Goal: Task Accomplishment & Management: Manage account settings

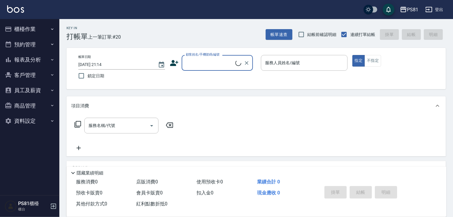
click at [48, 34] on button "櫃檯作業" at bounding box center [29, 28] width 55 height 15
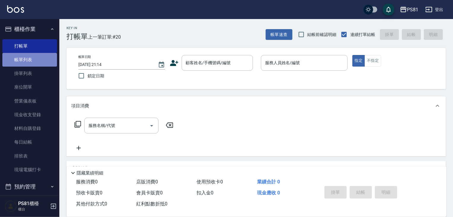
click at [44, 55] on link "帳單列表" at bounding box center [29, 60] width 55 height 14
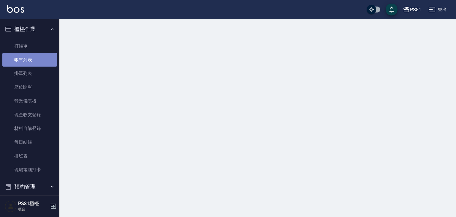
drag, startPoint x: 44, startPoint y: 59, endPoint x: 48, endPoint y: 59, distance: 3.3
click at [45, 59] on link "帳單列表" at bounding box center [29, 60] width 55 height 14
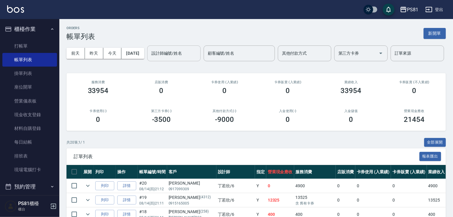
click at [150, 58] on input "設計師編號/姓名" at bounding box center [174, 53] width 48 height 10
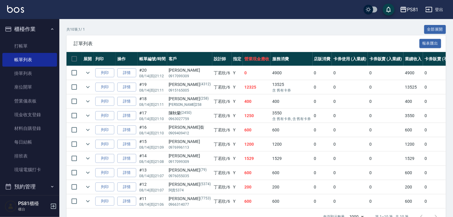
scroll to position [129, 0]
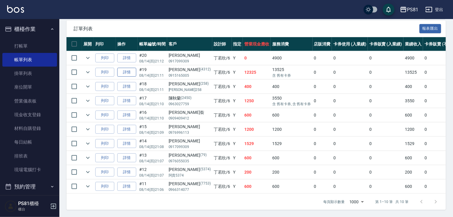
type input "[PERSON_NAME]-6"
drag, startPoint x: 124, startPoint y: 88, endPoint x: 127, endPoint y: 91, distance: 4.2
click at [124, 77] on link "詳情" at bounding box center [126, 72] width 19 height 9
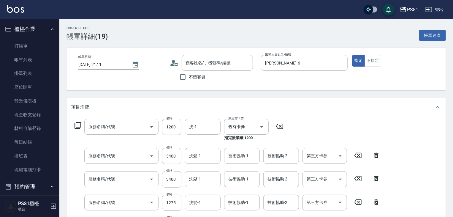
type input "[DATE] 21:11"
type input "[PERSON_NAME]-6"
type input "洗髮卡(001)"
type input "基本離子燙(305)"
type input "基本染髮(401)"
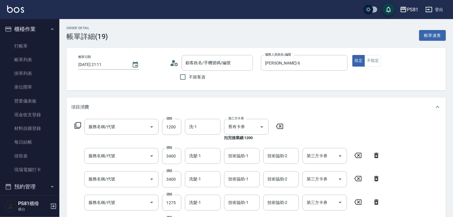
type input "基本離子燙(305)"
type input "基本染髮(401)"
type input "[PERSON_NAME]/0915165005/4312"
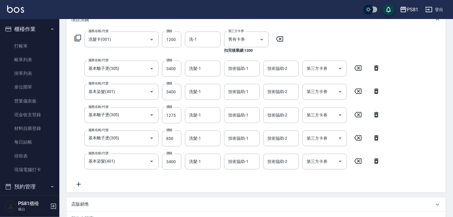
scroll to position [87, 0]
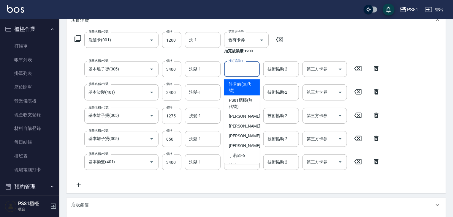
click at [236, 70] on input "技術協助-1" at bounding box center [242, 69] width 30 height 10
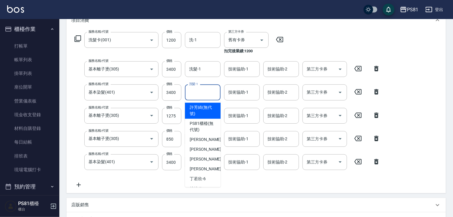
click at [205, 96] on input "洗髮-1" at bounding box center [203, 92] width 30 height 10
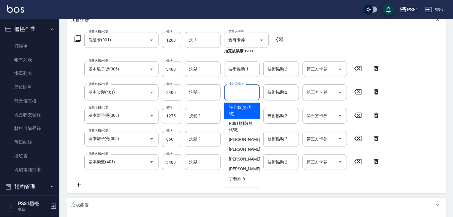
click at [230, 90] on input "技術協助-1" at bounding box center [242, 92] width 30 height 10
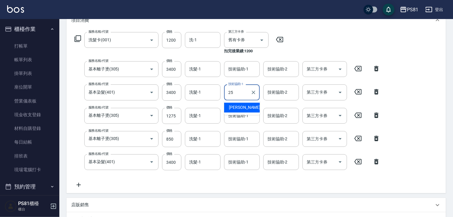
type input "[PERSON_NAME]-25"
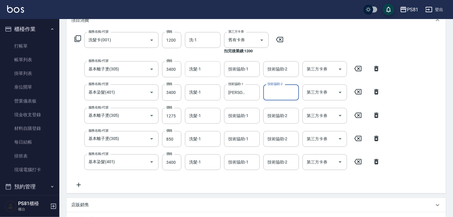
click at [191, 64] on div "洗髮-1 洗髮-1" at bounding box center [203, 69] width 36 height 16
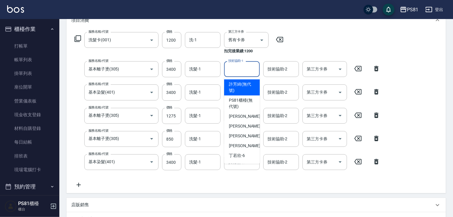
click at [245, 68] on input "技術協助-1" at bounding box center [242, 69] width 30 height 10
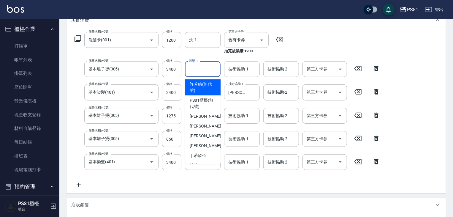
click at [197, 69] on input "洗髮-1" at bounding box center [203, 69] width 30 height 10
click at [333, 47] on div "服務名稱/代號 洗髮卡(001) 服務名稱/代號 價格 1200 價格 洗-1 洗-1 第三方卡券 舊有卡券 第三方卡券 扣完後業績: 1200 服務名稱/代…" at bounding box center [227, 110] width 313 height 156
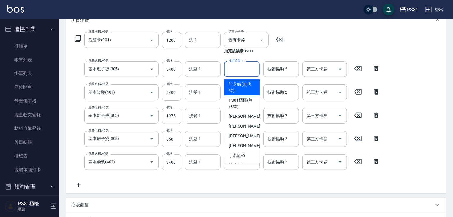
click at [243, 67] on input "技術協助-1" at bounding box center [242, 69] width 30 height 10
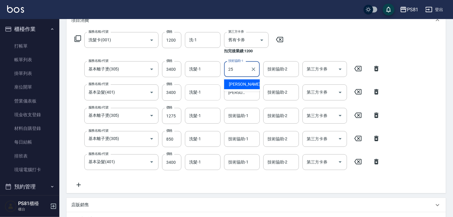
type input "[PERSON_NAME]-25"
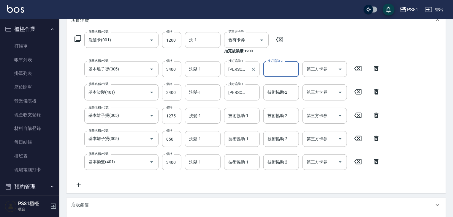
drag, startPoint x: 253, startPoint y: 69, endPoint x: 247, endPoint y: 67, distance: 5.8
click at [253, 68] on icon "Clear" at bounding box center [254, 69] width 4 height 4
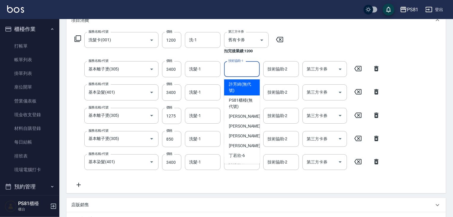
click at [253, 67] on input "技術協助-1" at bounding box center [242, 69] width 30 height 10
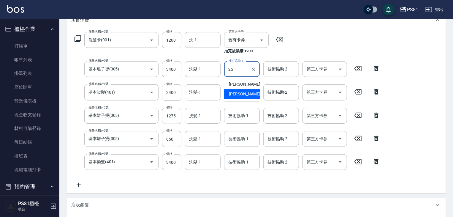
type input "[PERSON_NAME]-25"
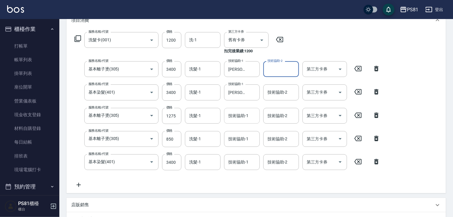
click at [239, 117] on input "技術協助-1" at bounding box center [242, 115] width 30 height 10
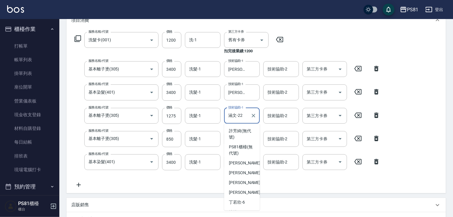
click at [239, 117] on input "涵文-22" at bounding box center [237, 115] width 21 height 10
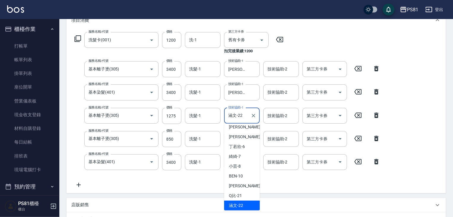
click at [239, 117] on input "涵文-22" at bounding box center [237, 115] width 21 height 10
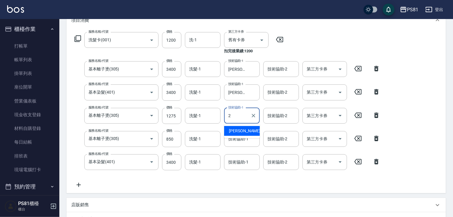
scroll to position [0, 0]
type input "[PERSON_NAME]-20"
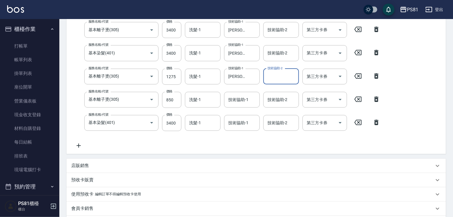
scroll to position [125, 0]
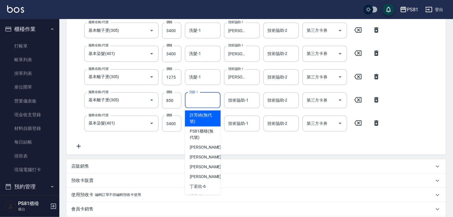
click at [194, 100] on input "洗髮-1" at bounding box center [203, 100] width 30 height 10
click at [201, 77] on input "洗髮-1" at bounding box center [203, 77] width 30 height 10
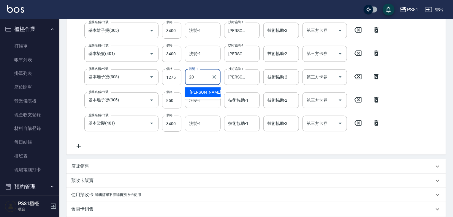
type input "[PERSON_NAME]-20"
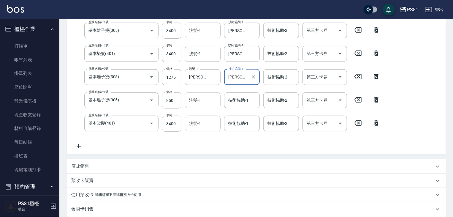
click at [194, 102] on input "洗髮-1" at bounding box center [203, 100] width 30 height 10
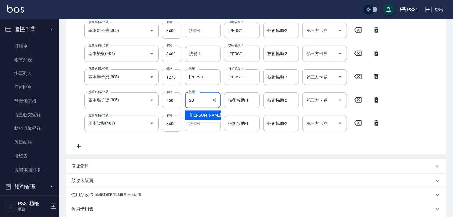
type input "[PERSON_NAME]-20"
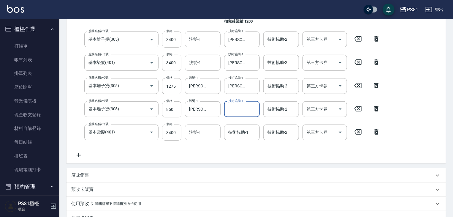
scroll to position [103, 0]
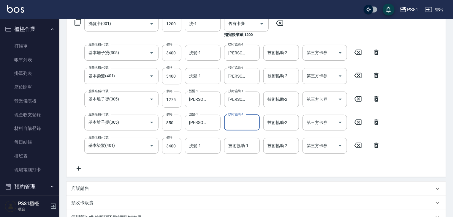
drag, startPoint x: 214, startPoint y: 123, endPoint x: 239, endPoint y: 122, distance: 24.9
click at [215, 123] on icon "Clear" at bounding box center [214, 122] width 6 height 6
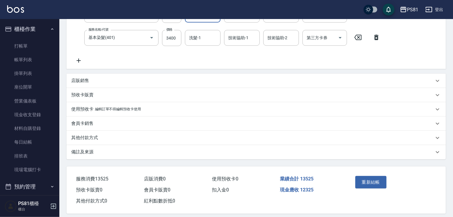
scroll to position [216, 0]
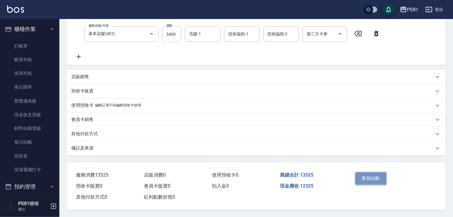
click at [373, 176] on button "重新結帳" at bounding box center [370, 178] width 31 height 12
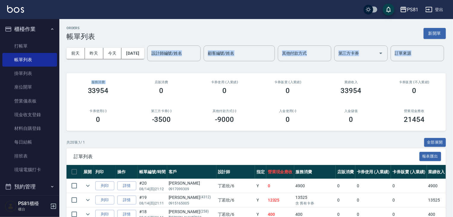
drag, startPoint x: 60, startPoint y: 74, endPoint x: 65, endPoint y: 96, distance: 23.4
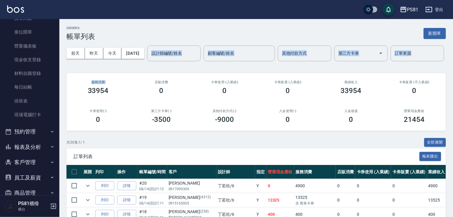
scroll to position [59, 0]
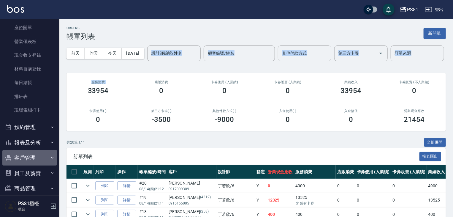
click at [33, 154] on button "客戶管理" at bounding box center [29, 157] width 55 height 15
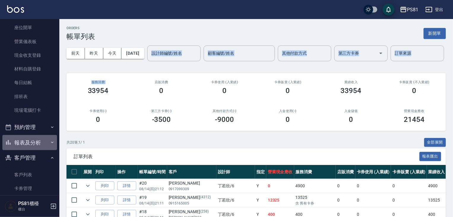
drag, startPoint x: 44, startPoint y: 137, endPoint x: 52, endPoint y: 117, distance: 21.4
click at [42, 139] on button "報表及分析" at bounding box center [29, 142] width 55 height 15
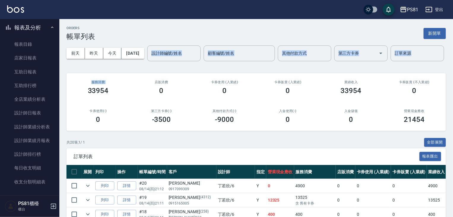
scroll to position [186, 0]
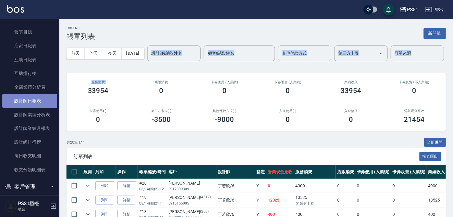
click at [32, 100] on link "設計師日報表" at bounding box center [29, 101] width 55 height 14
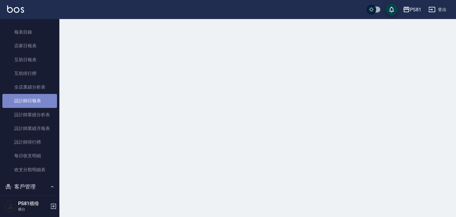
click at [32, 100] on link "設計師日報表" at bounding box center [29, 101] width 55 height 14
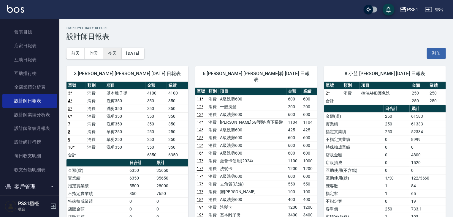
drag, startPoint x: 112, startPoint y: 56, endPoint x: 110, endPoint y: 49, distance: 6.6
click at [110, 52] on button "今天" at bounding box center [112, 53] width 18 height 11
click at [57, 124] on nav "櫃檯作業 打帳單 帳單列表 掛單列表 座位開單 營業儀表板 現金收支登錄 材料自購登錄 每日結帳 排班表 現場電腦打卡 預約管理 預約管理 單日預約紀錄 單週…" at bounding box center [29, 107] width 59 height 176
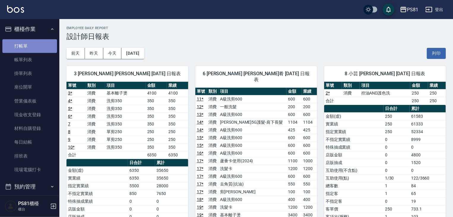
click at [44, 43] on link "打帳單" at bounding box center [29, 46] width 55 height 14
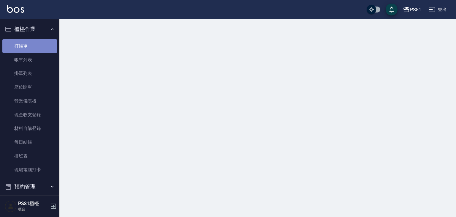
click at [44, 43] on link "打帳單" at bounding box center [29, 46] width 55 height 14
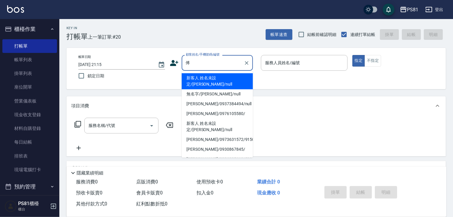
click at [213, 99] on li "[PERSON_NAME]/0937384494/null" at bounding box center [217, 104] width 71 height 10
type input "[PERSON_NAME]/0937384494/null"
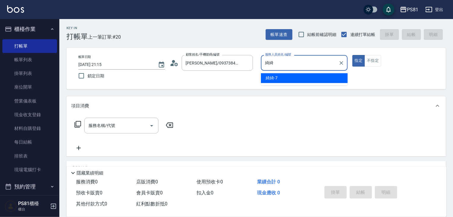
type input "綺"
type input "[PERSON_NAME]-6"
type button "true"
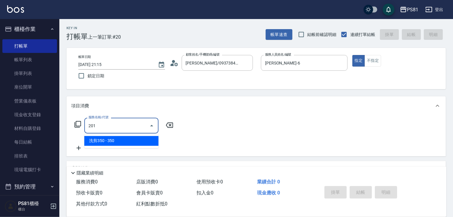
type input "洗剪350(201)"
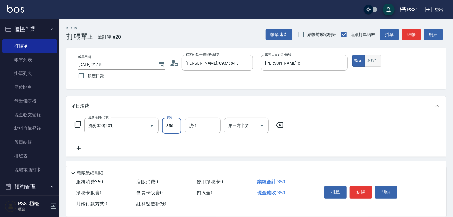
click at [367, 58] on button "不指定" at bounding box center [373, 61] width 17 height 12
click at [361, 191] on button "結帳" at bounding box center [361, 192] width 22 height 12
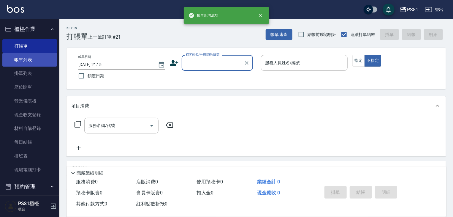
click at [38, 60] on link "帳單列表" at bounding box center [29, 60] width 55 height 14
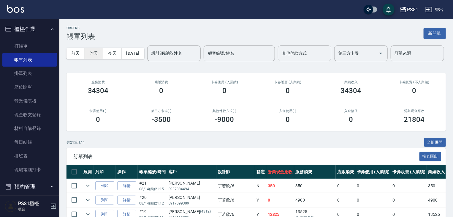
click at [96, 57] on button "昨天" at bounding box center [94, 53] width 18 height 11
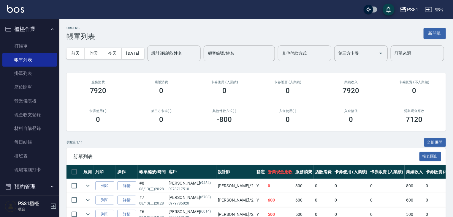
click at [150, 58] on input "設計師編號/姓名" at bounding box center [174, 53] width 48 height 10
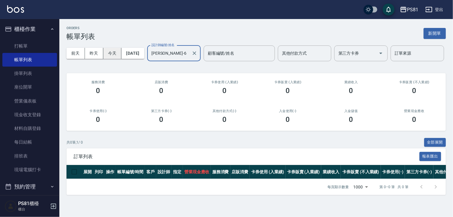
type input "[PERSON_NAME]-6"
click at [109, 51] on button "今天" at bounding box center [112, 53] width 18 height 11
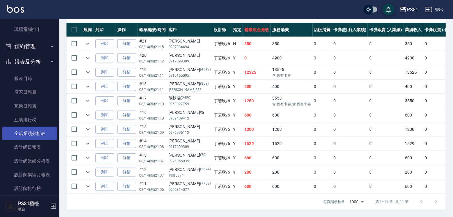
scroll to position [141, 0]
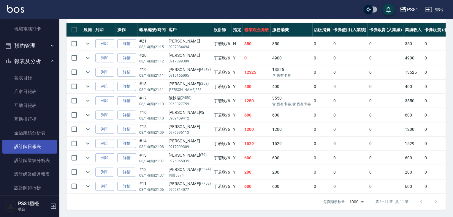
click at [33, 150] on link "設計師日報表" at bounding box center [29, 147] width 55 height 14
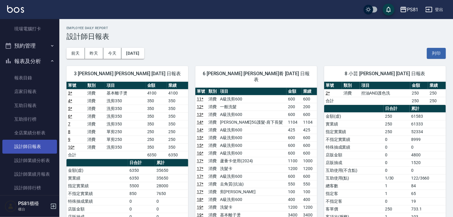
click at [33, 150] on link "設計師日報表" at bounding box center [29, 147] width 55 height 14
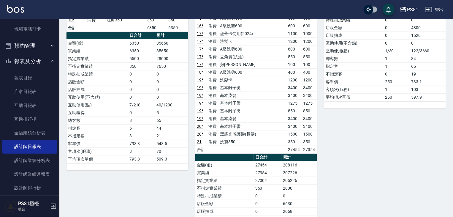
scroll to position [284, 0]
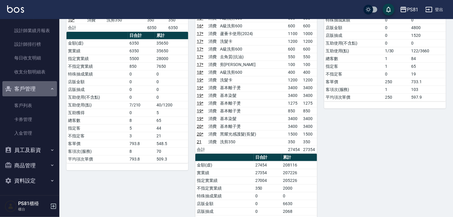
click at [34, 85] on button "客戶管理" at bounding box center [29, 88] width 55 height 15
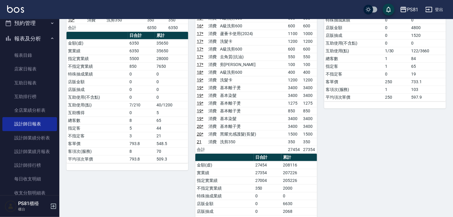
scroll to position [130, 0]
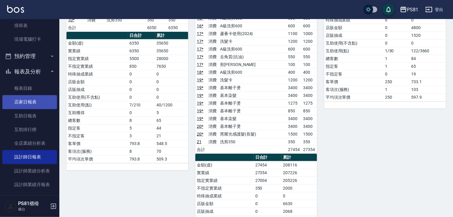
click at [48, 102] on link "店家日報表" at bounding box center [29, 102] width 55 height 14
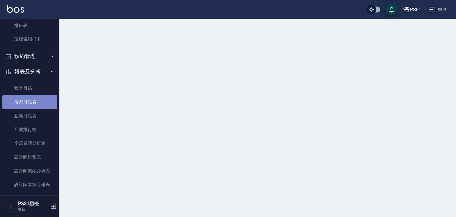
click at [48, 103] on link "店家日報表" at bounding box center [29, 102] width 55 height 14
